Goal: Task Accomplishment & Management: Manage account settings

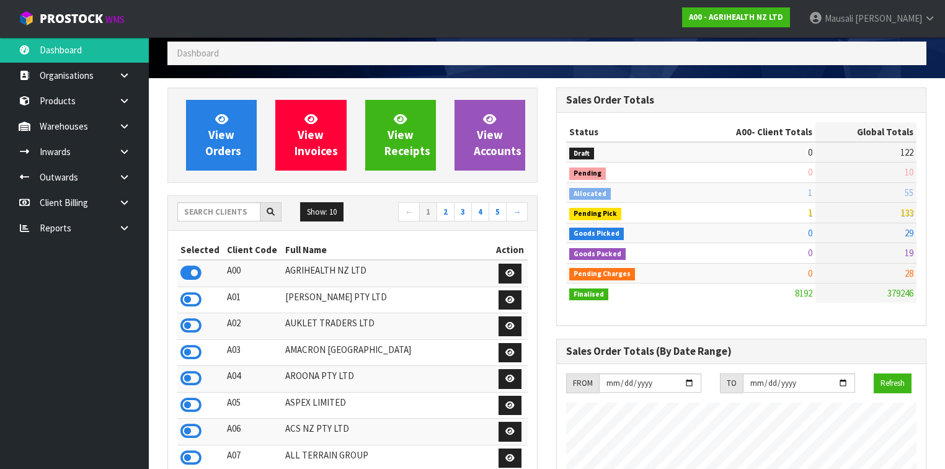
scroll to position [935, 389]
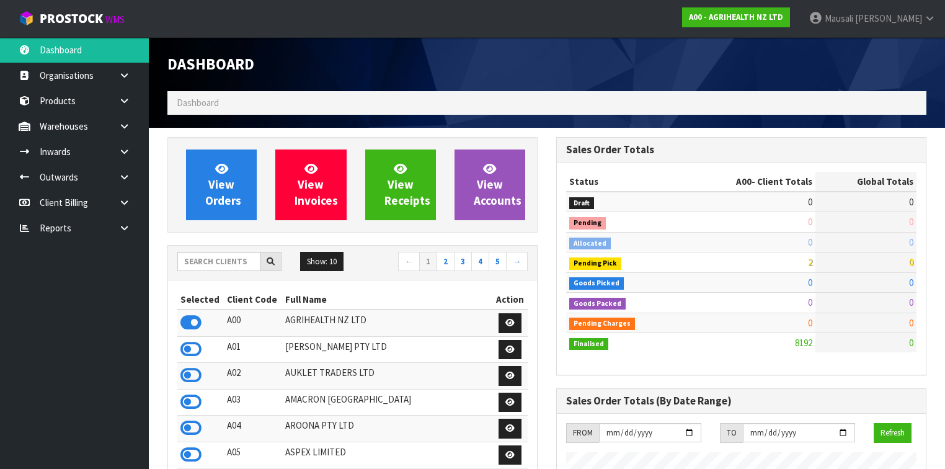
scroll to position [935, 389]
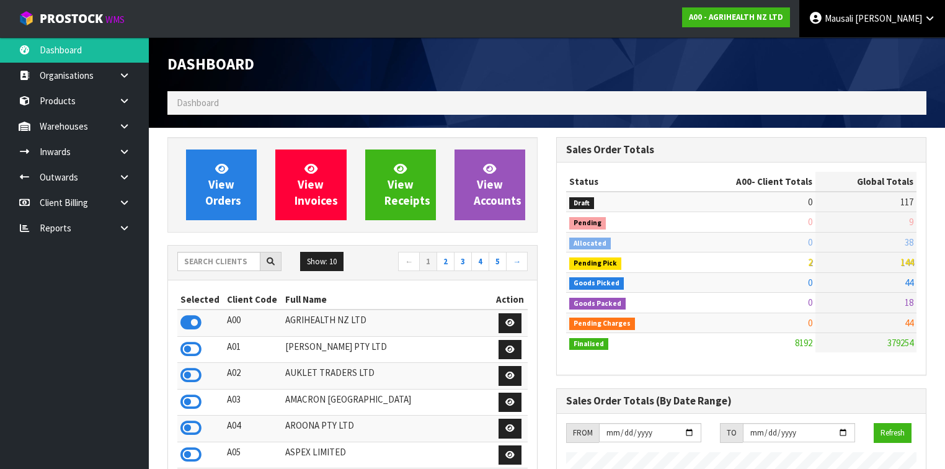
click at [853, 17] on span "Mausali" at bounding box center [839, 18] width 29 height 12
click at [892, 53] on link "Logout" at bounding box center [895, 49] width 98 height 17
